Goal: Task Accomplishment & Management: Complete application form

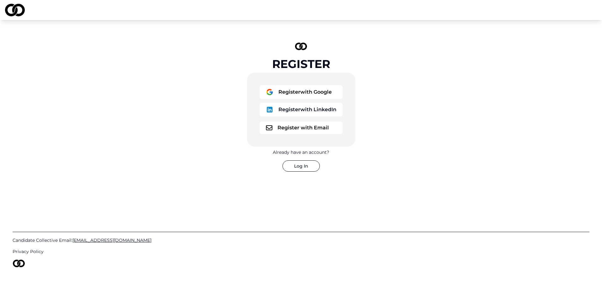
click at [310, 112] on button "Register with LinkedIn" at bounding box center [301, 110] width 83 height 14
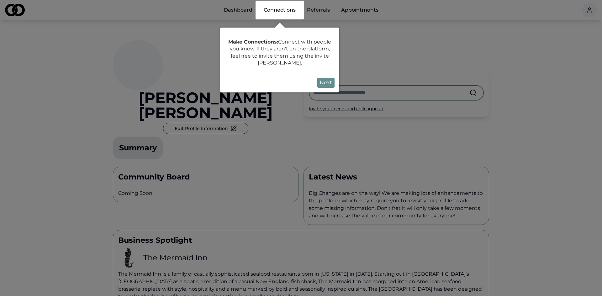
click at [322, 82] on button "Next" at bounding box center [325, 83] width 17 height 10
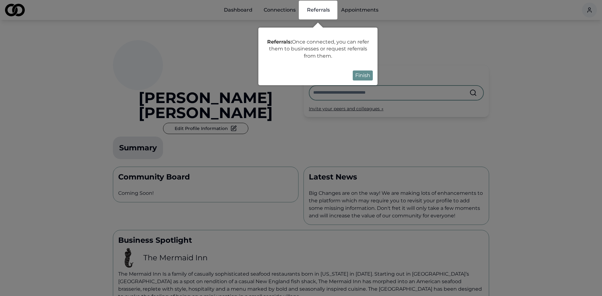
click at [359, 75] on button "Finish" at bounding box center [363, 76] width 20 height 10
